Goal: Communication & Community: Ask a question

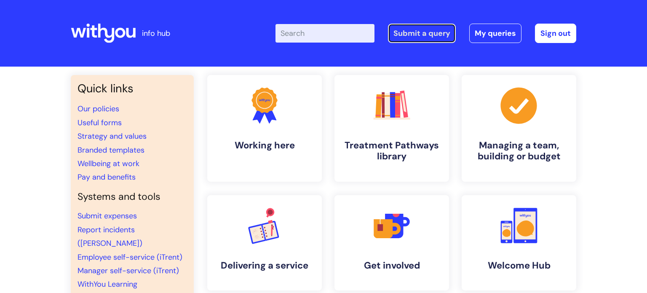
click at [429, 34] on link "Submit a query" at bounding box center [422, 33] width 68 height 19
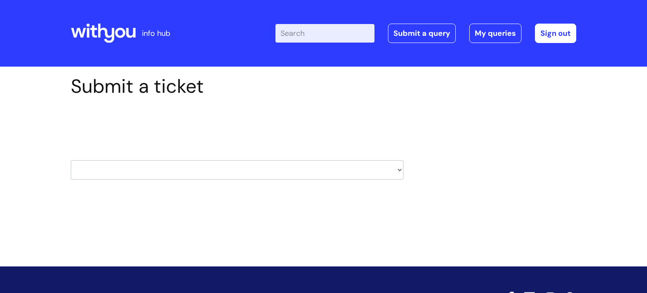
click at [401, 171] on select "HR / People IT and Support Clinical Drug Alerts Finance Accounts Data Support T…" at bounding box center [237, 169] width 333 height 19
select select "payroll"
click at [71, 160] on select "HR / People IT and Support Clinical Drug Alerts Finance Accounts Data Support T…" at bounding box center [237, 169] width 333 height 19
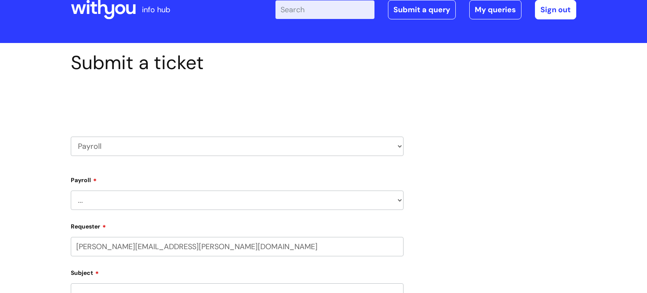
select select "80004157224"
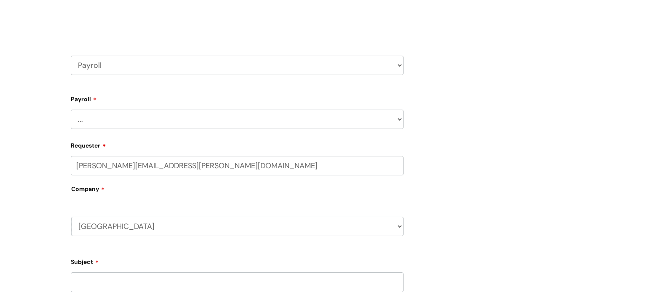
scroll to position [116, 0]
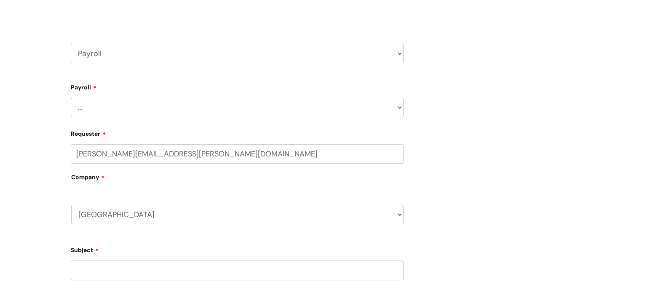
click at [166, 100] on select "... New Hires bank details/starter checklist forms Payroll queries Receiving in…" at bounding box center [237, 107] width 333 height 19
click at [126, 46] on select "HR / People IT and Support Clinical Drug Alerts Finance Accounts Data Support T…" at bounding box center [237, 53] width 333 height 19
select select "finance_accounts"
click at [71, 44] on select "HR / People IT and Support Clinical Drug Alerts Finance Accounts Data Support T…" at bounding box center [237, 53] width 333 height 19
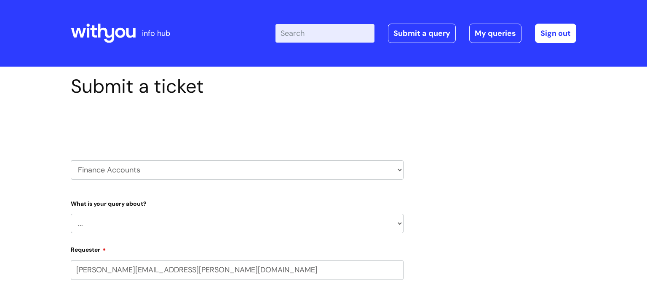
select select "80004157224"
click at [152, 224] on select "... Finance Systems Finance Requests (inc. Expenses) Invoices Research" at bounding box center [237, 223] width 333 height 19
select select "Finance Requests (inc. Expenses)"
click at [71, 214] on select "... Finance Systems Finance Requests (inc. Expenses) Invoices Research" at bounding box center [237, 223] width 333 height 19
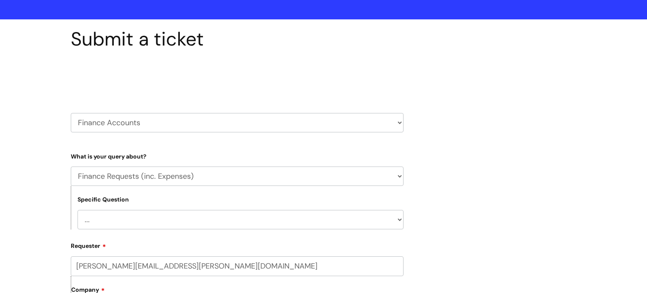
scroll to position [66, 0]
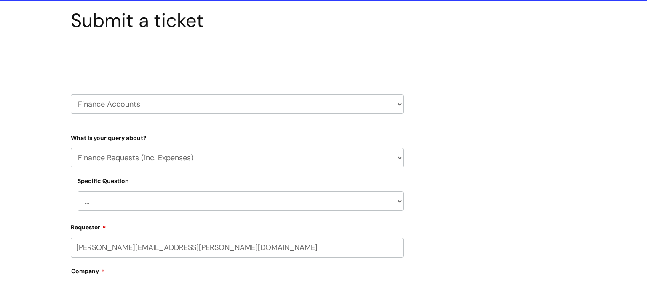
click at [129, 203] on select "... Budgets Expenses Getting Edits/Revisions New Supplier Purchase cards/ Petty…" at bounding box center [241, 200] width 326 height 19
select select "Expenses"
click at [78, 192] on select "... Budgets Expenses Getting Edits/Revisions New Supplier Purchase cards/ Petty…" at bounding box center [241, 200] width 326 height 19
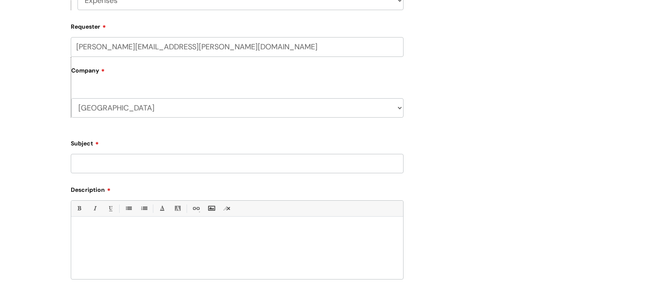
scroll to position [268, 0]
click at [88, 162] on input "Subject" at bounding box center [237, 161] width 333 height 19
type input "Account"
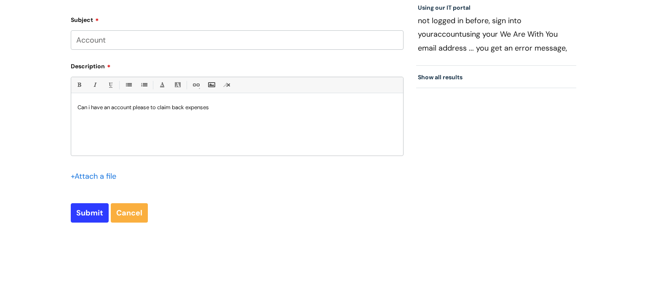
scroll to position [352, 0]
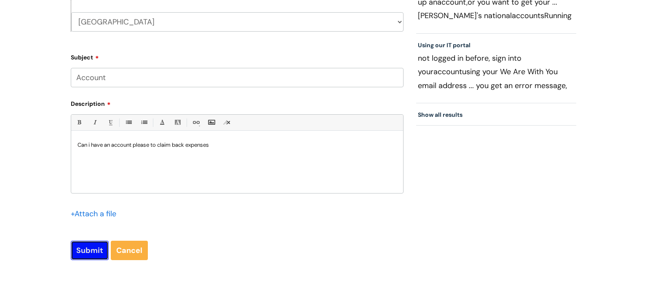
click at [83, 251] on input "Submit" at bounding box center [90, 250] width 38 height 19
type input "Please Wait..."
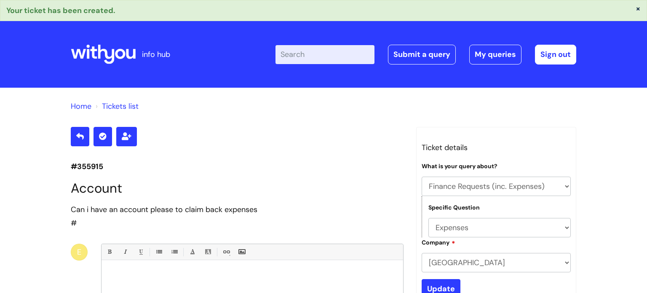
select select "Finance Requests (inc. Expenses)"
select select "Expenses"
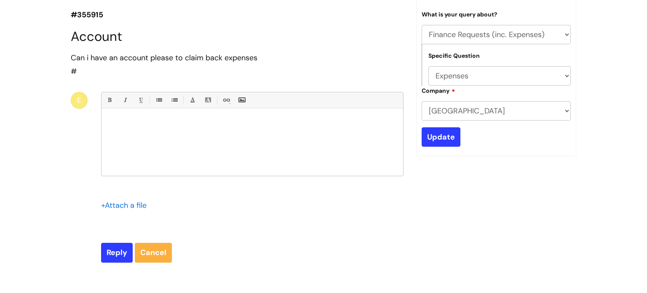
scroll to position [163, 0]
